Goal: Check status: Check status

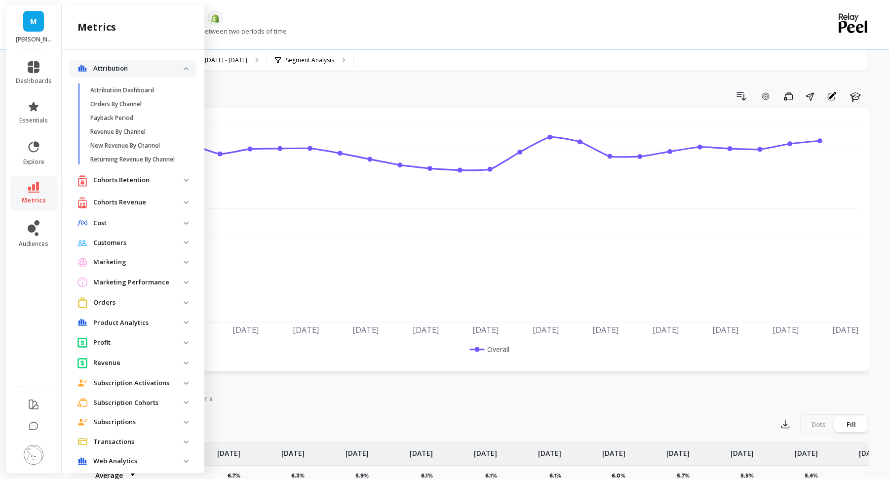
click at [14, 64] on li "dashboards" at bounding box center [34, 73] width 48 height 36
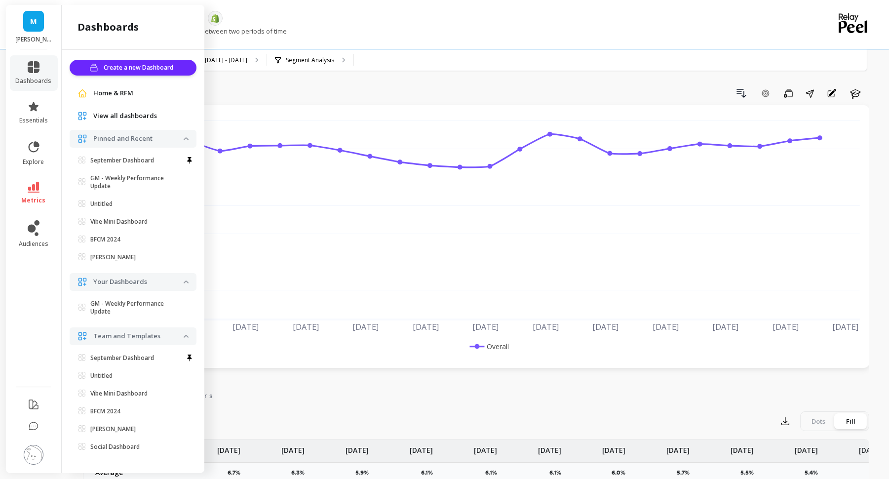
click at [127, 88] on span "Home & RFM" at bounding box center [113, 93] width 40 height 10
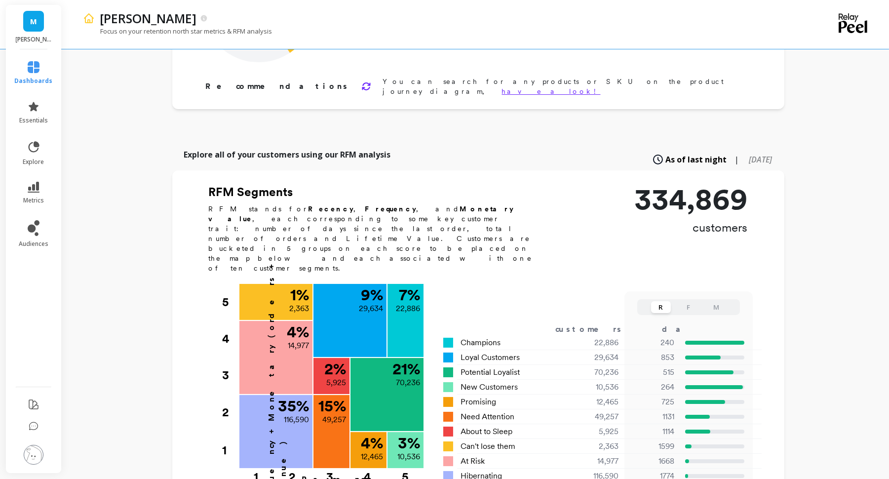
scroll to position [167, 0]
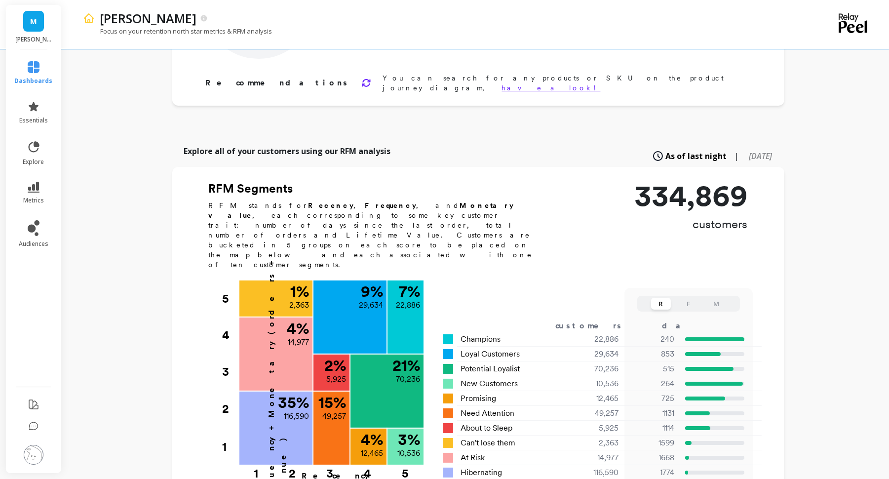
click at [753, 151] on span "6 months ago" at bounding box center [760, 156] width 23 height 11
click at [661, 151] on span "As of last night" at bounding box center [687, 156] width 52 height 11
click at [749, 151] on span "6 months ago" at bounding box center [760, 156] width 23 height 11
type input "21067"
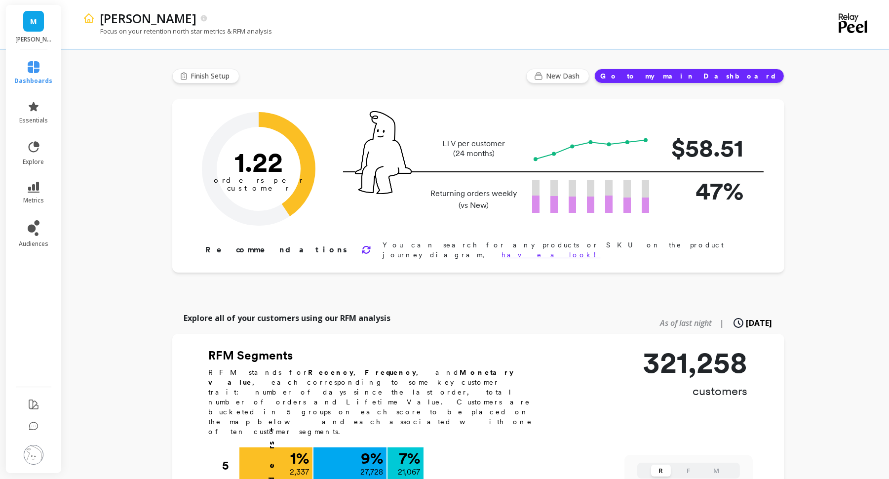
scroll to position [0, 0]
